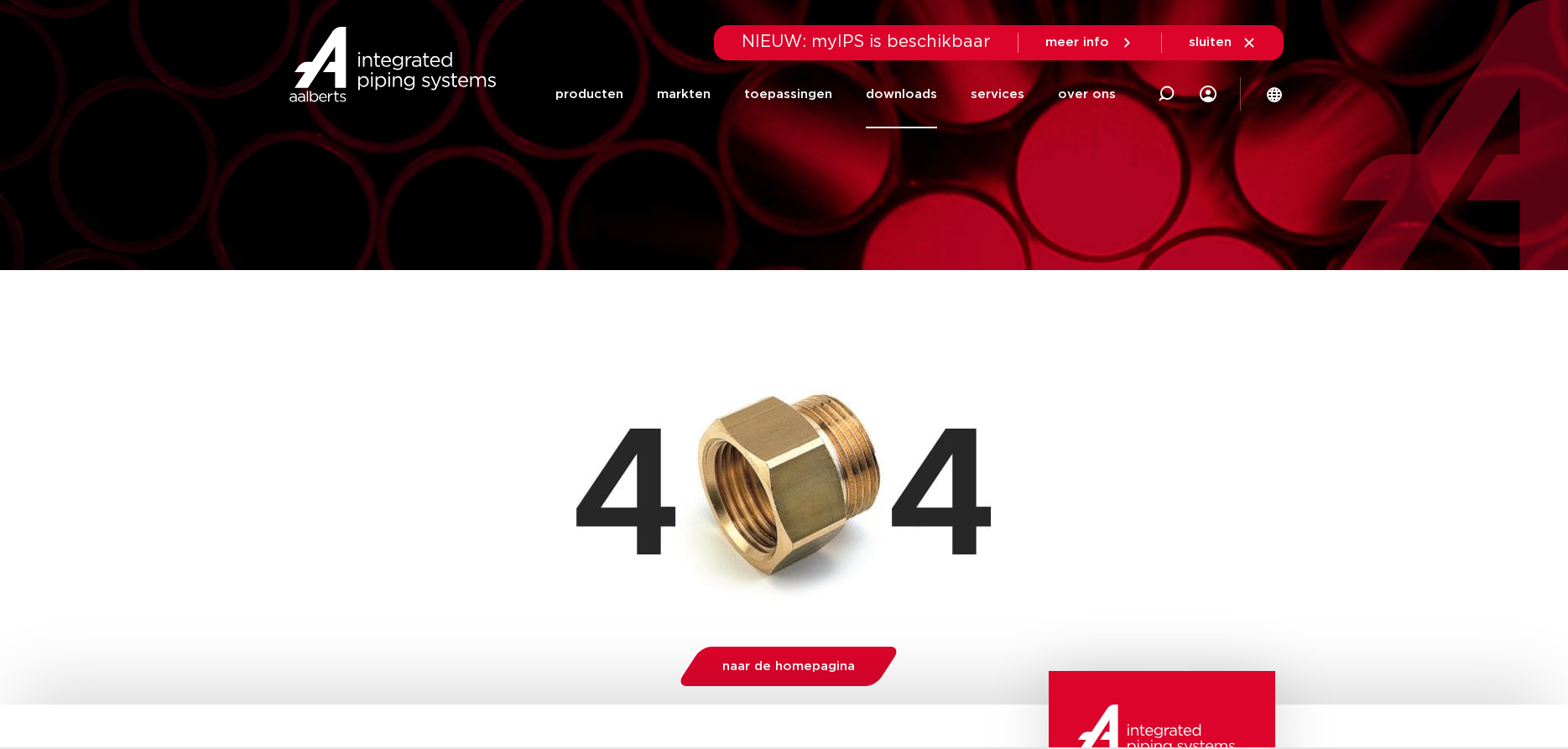
click at [904, 94] on link "downloads" at bounding box center [901, 94] width 71 height 68
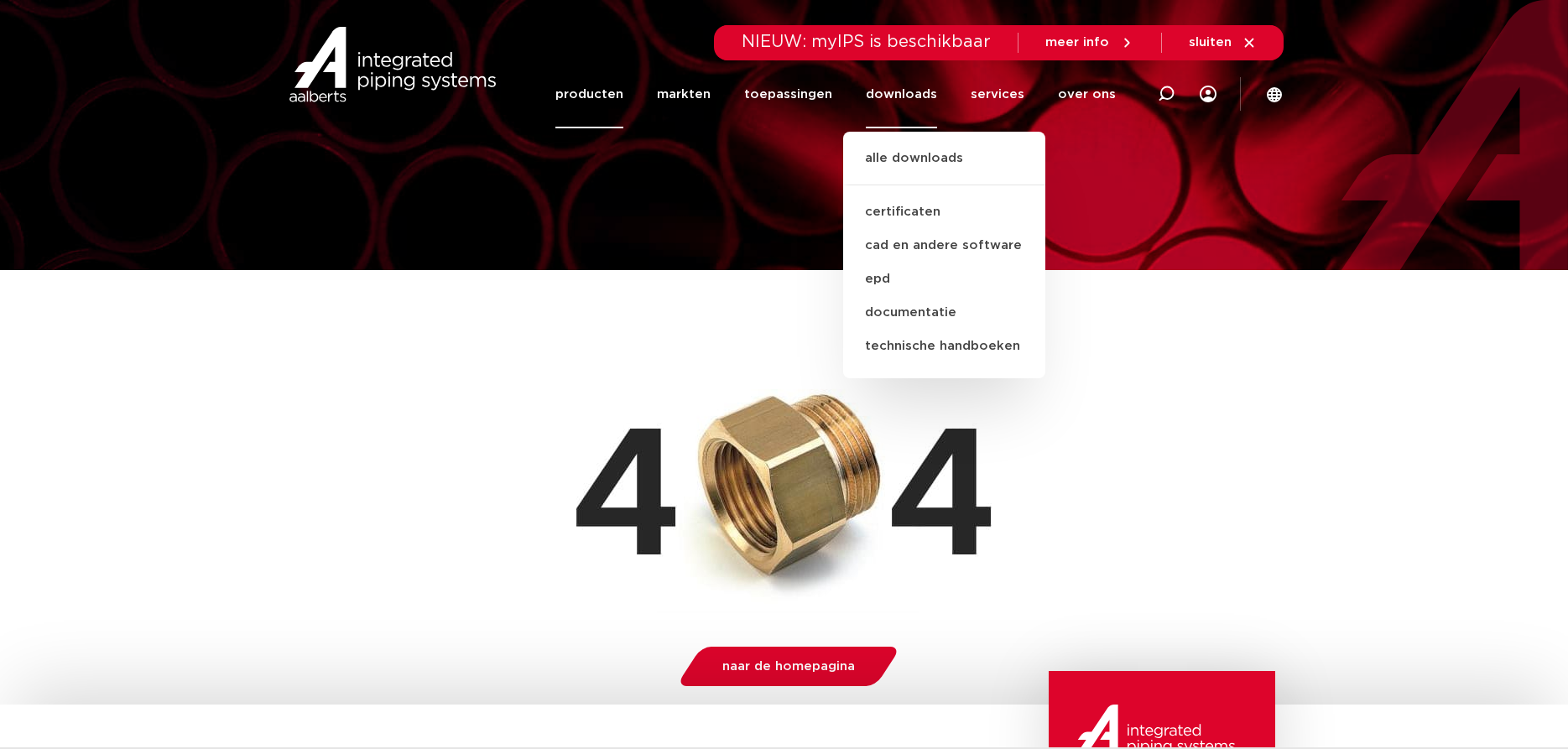
click at [623, 97] on link "producten" at bounding box center [589, 94] width 68 height 68
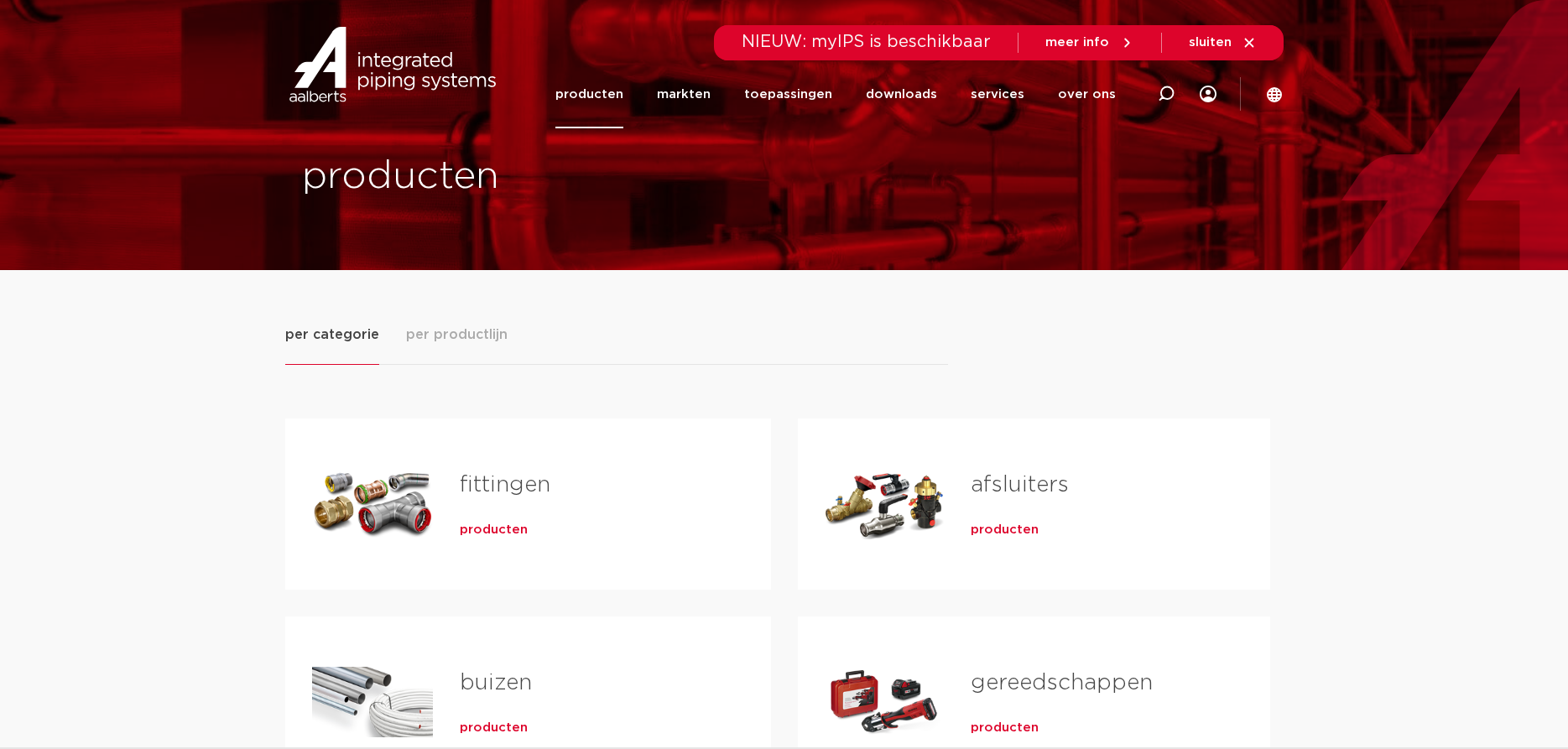
click at [788, 94] on link "toepassingen" at bounding box center [788, 94] width 88 height 68
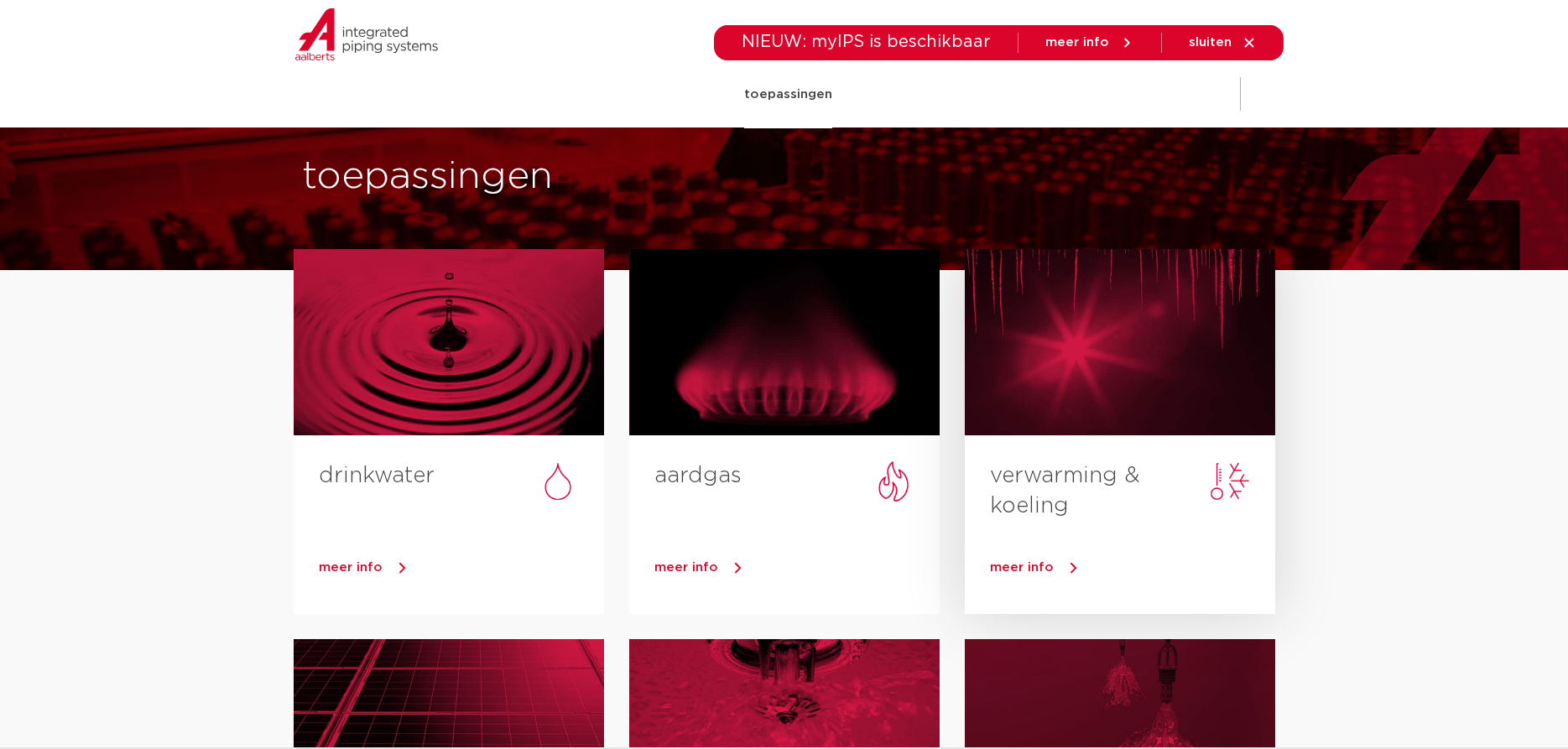
click at [1085, 346] on div at bounding box center [1119, 342] width 311 height 186
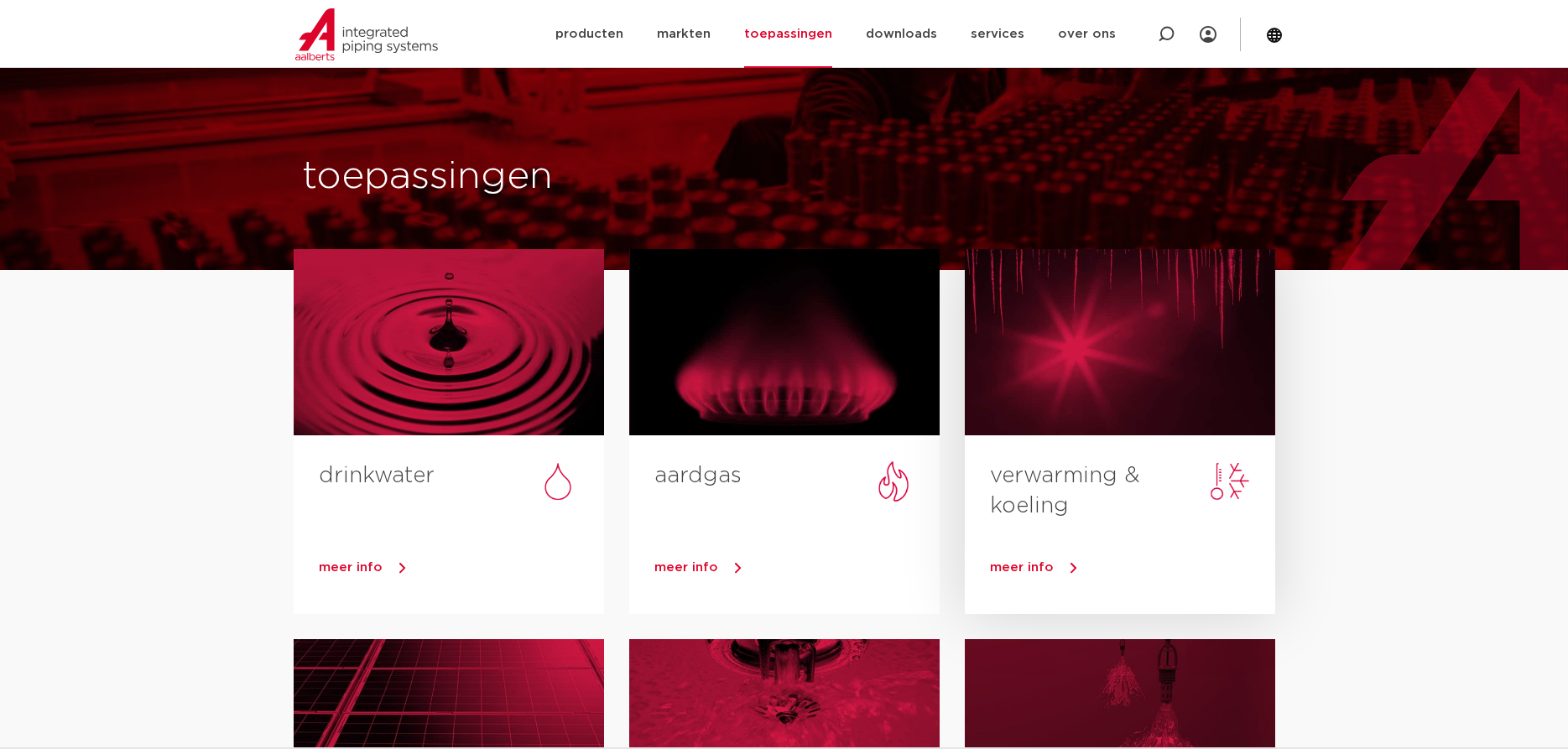
scroll to position [86, 0]
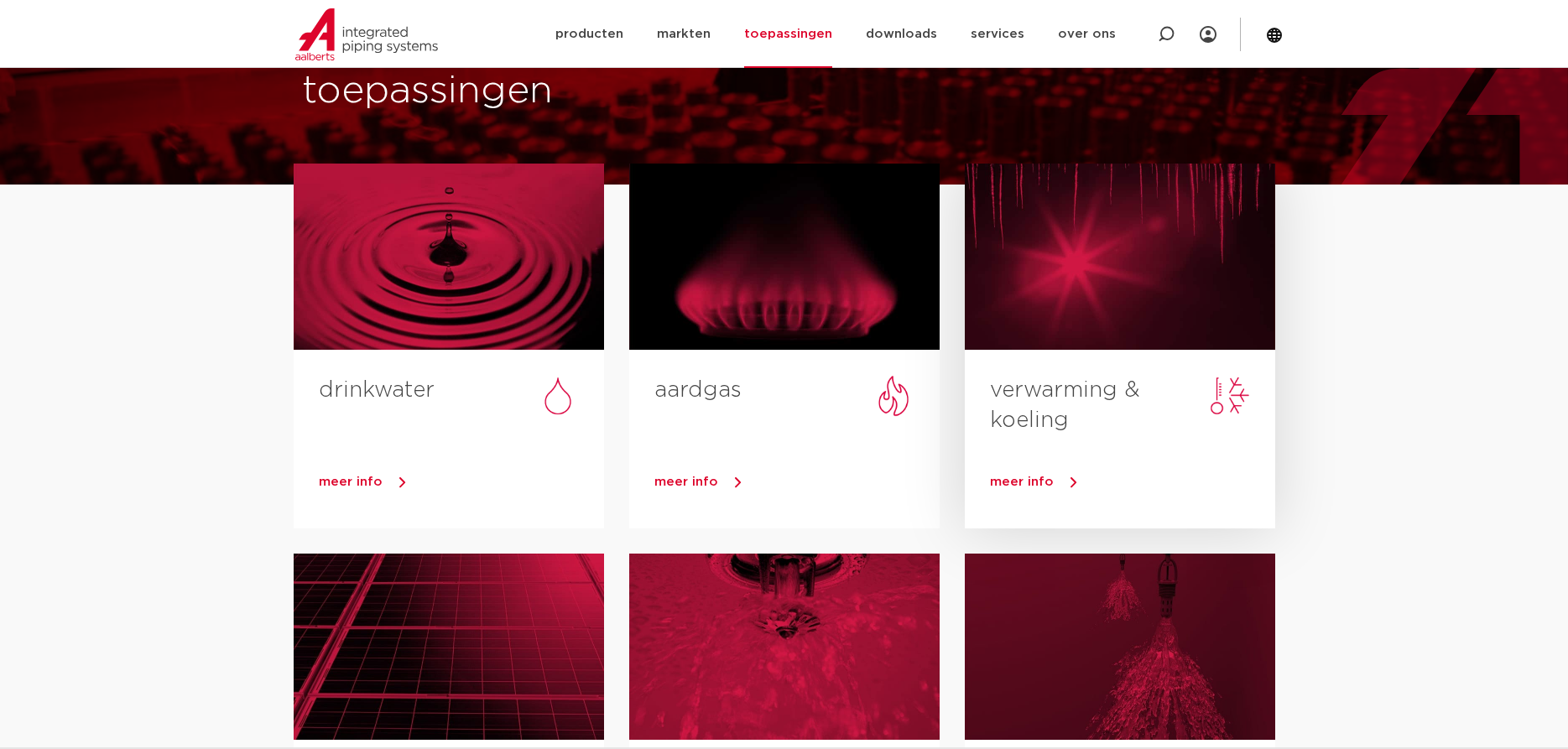
click at [1039, 476] on span "meer info" at bounding box center [1021, 482] width 64 height 13
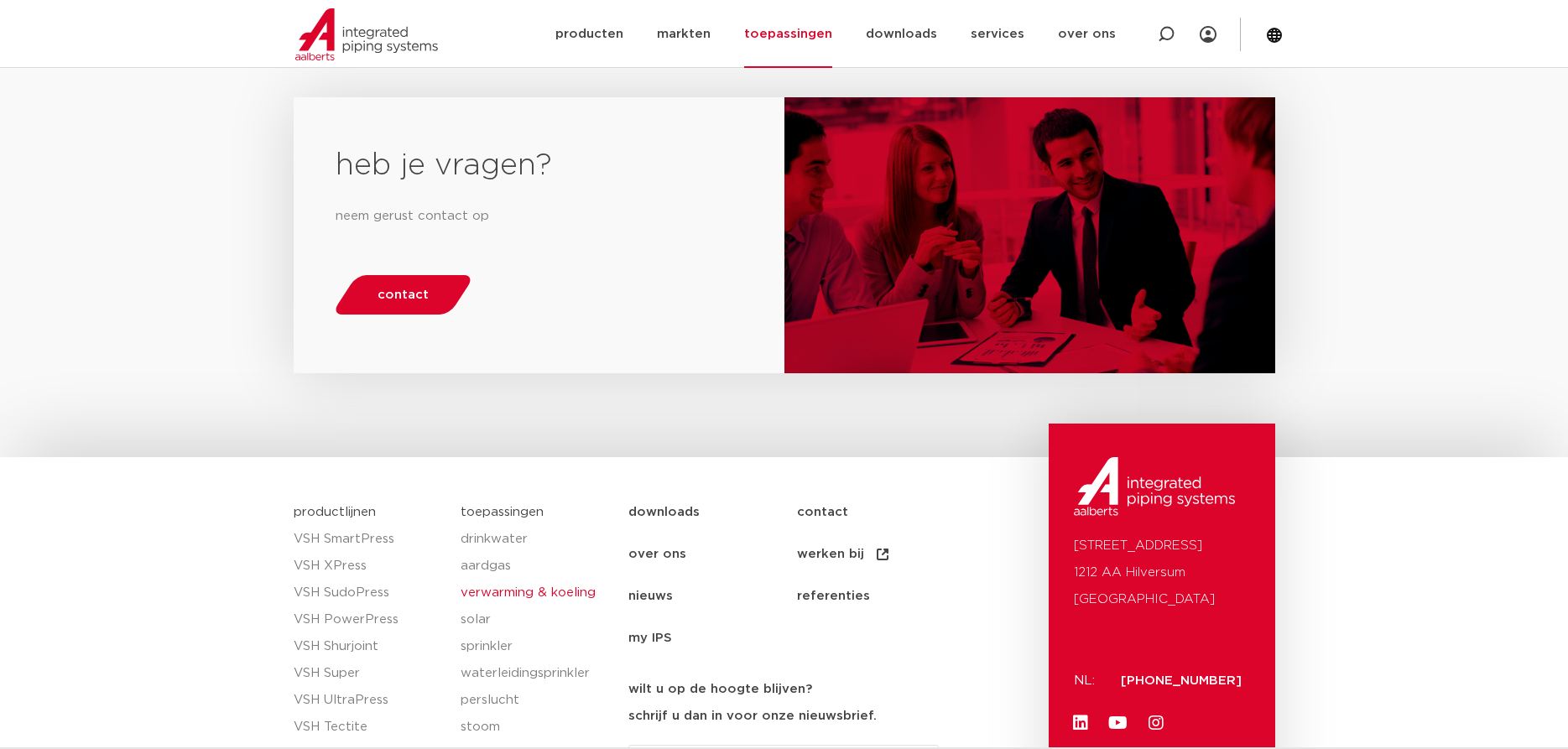
scroll to position [2480, 0]
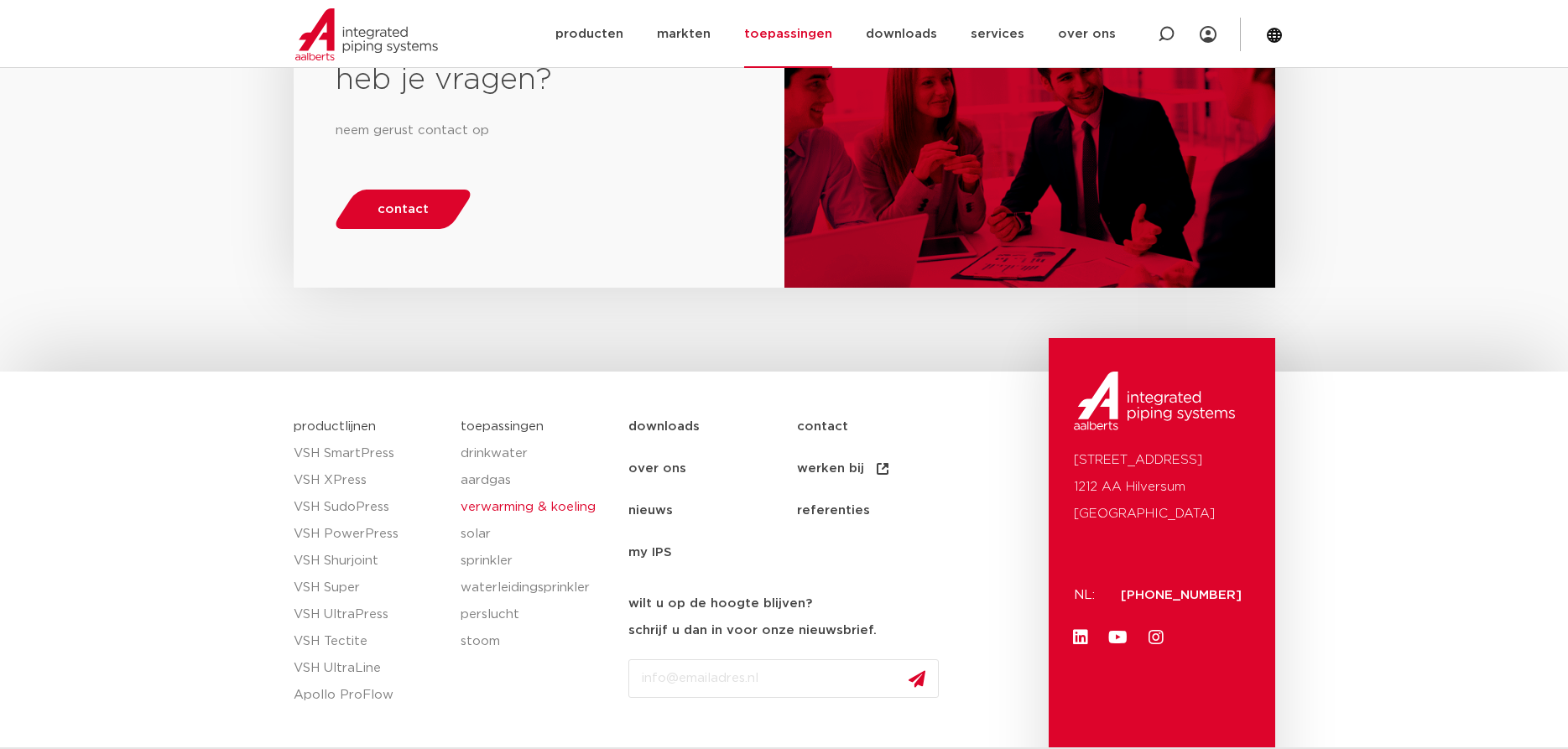
click at [664, 406] on link "downloads" at bounding box center [712, 427] width 168 height 42
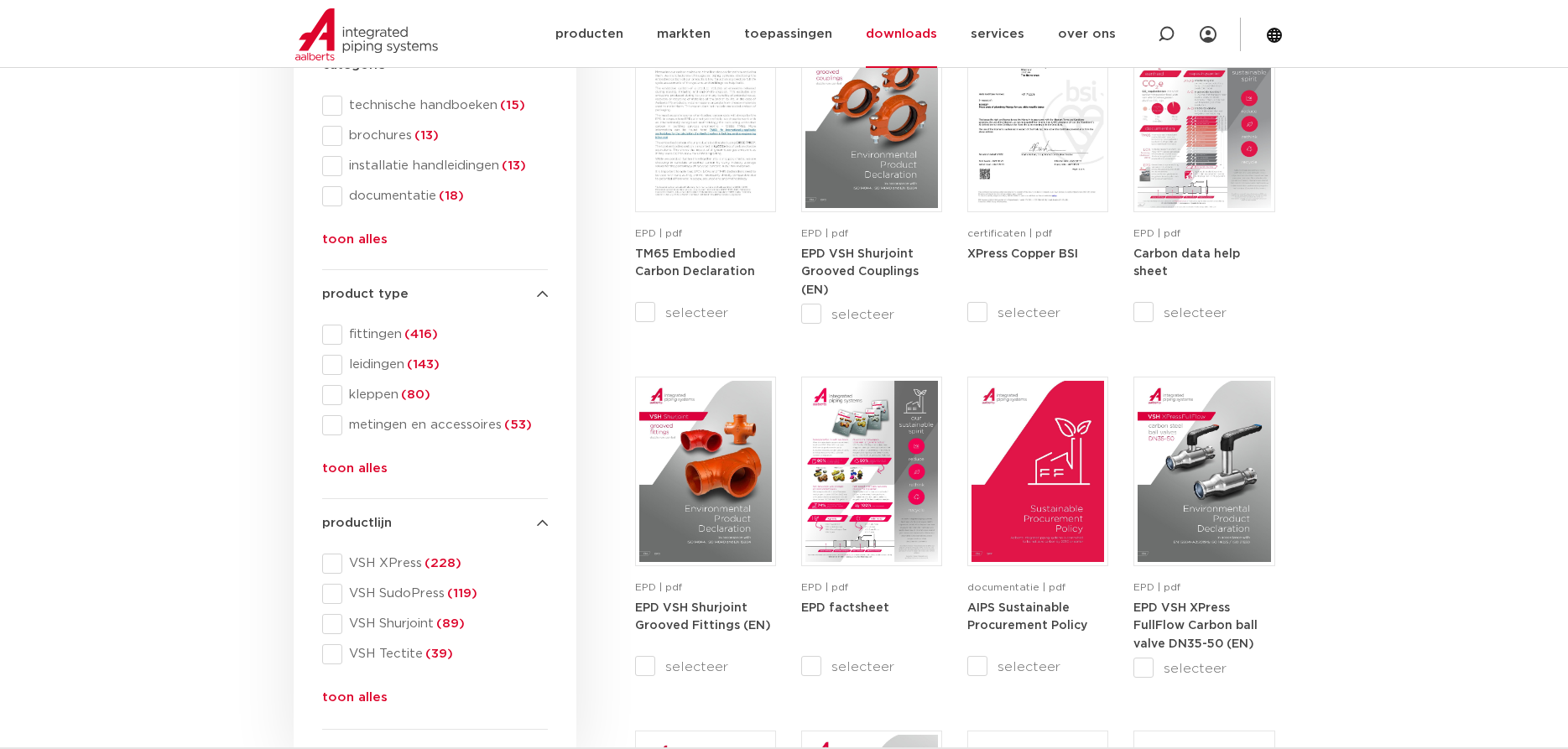
scroll to position [684, 0]
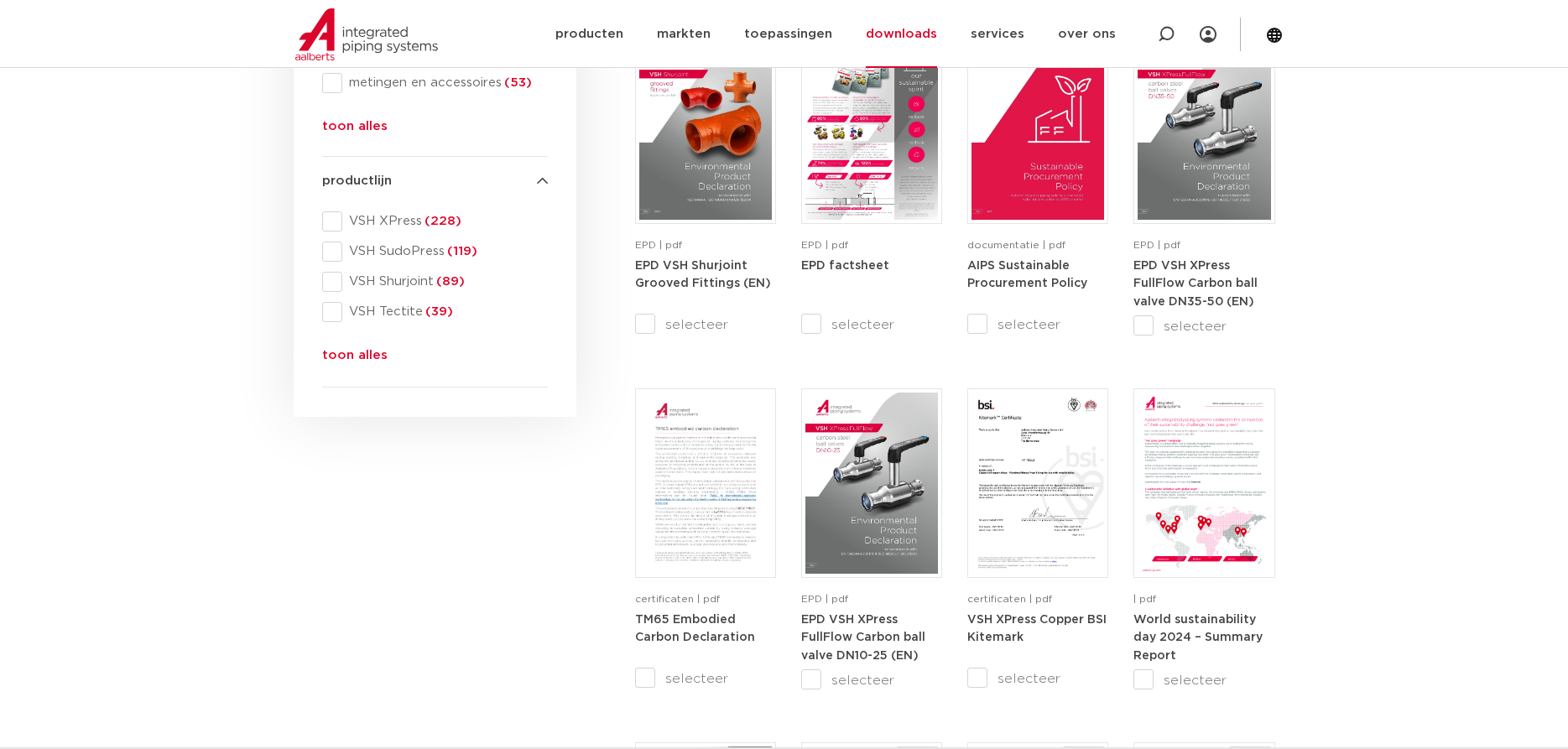
click at [337, 356] on button "toon alles" at bounding box center [355, 359] width 66 height 27
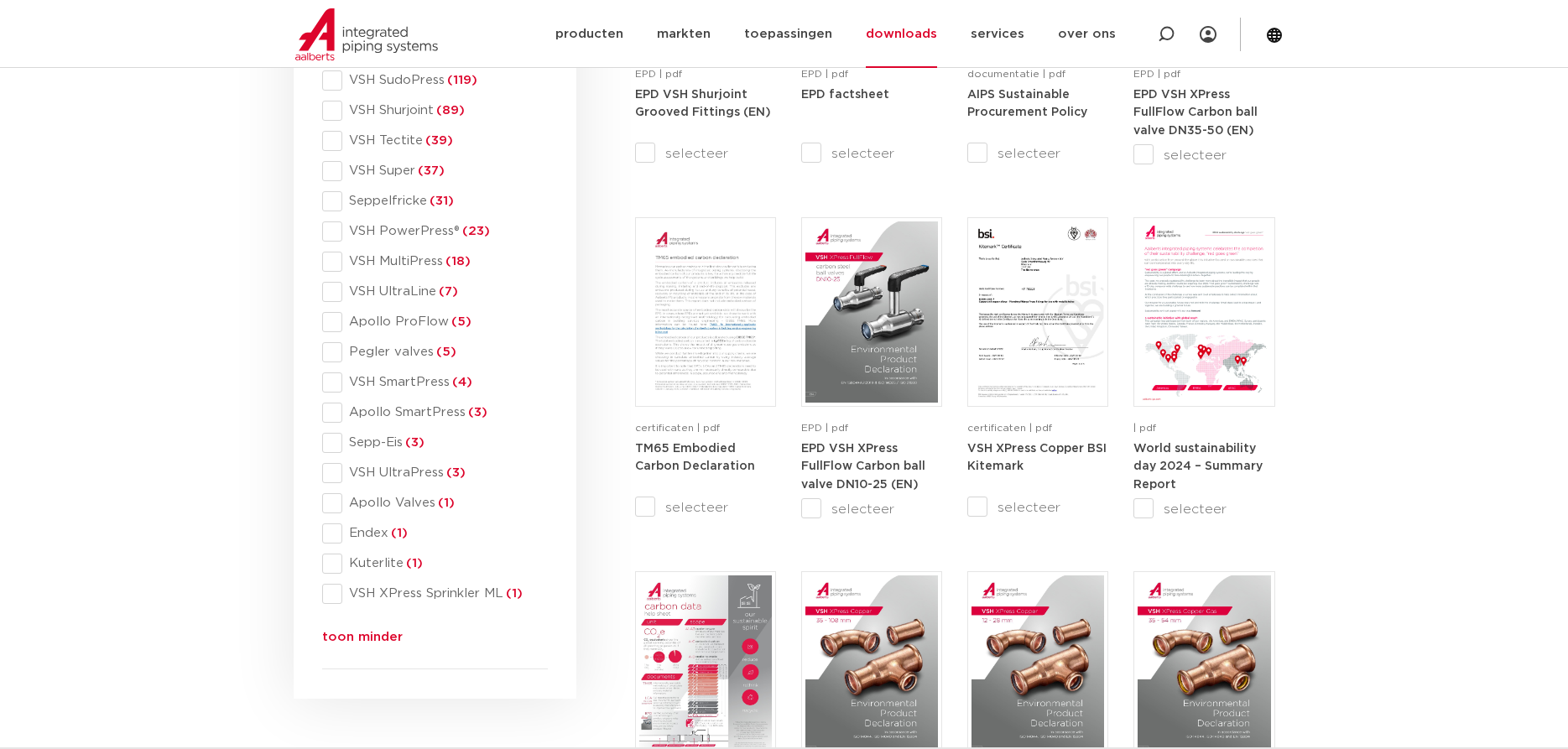
scroll to position [1026, 0]
